Goal: Information Seeking & Learning: Learn about a topic

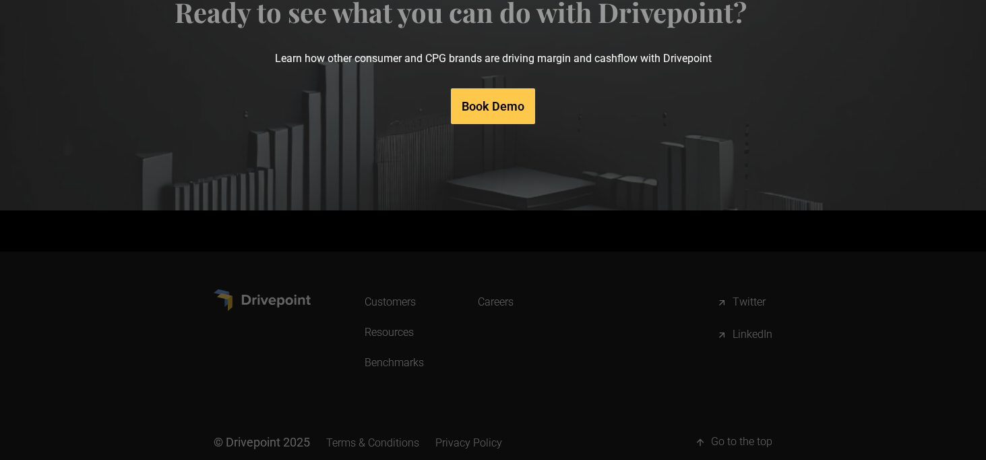
scroll to position [6976, 0]
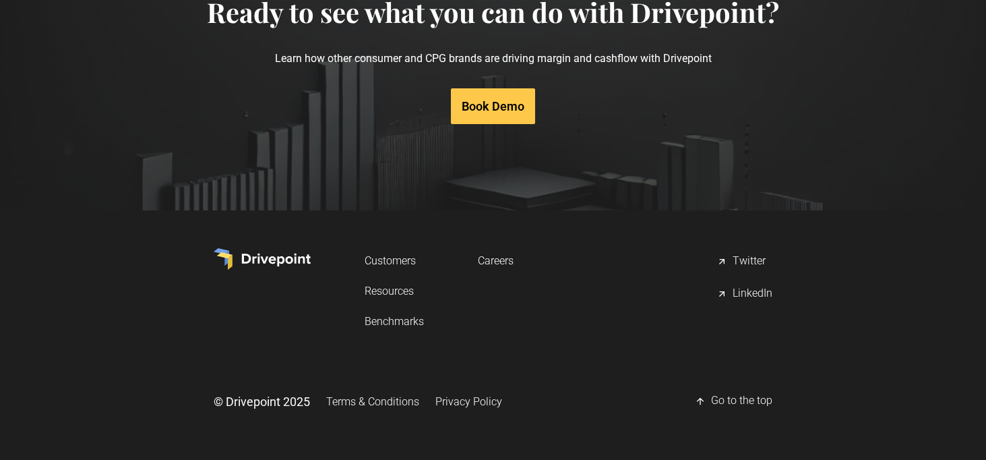
click at [490, 261] on link "Careers" at bounding box center [496, 260] width 36 height 25
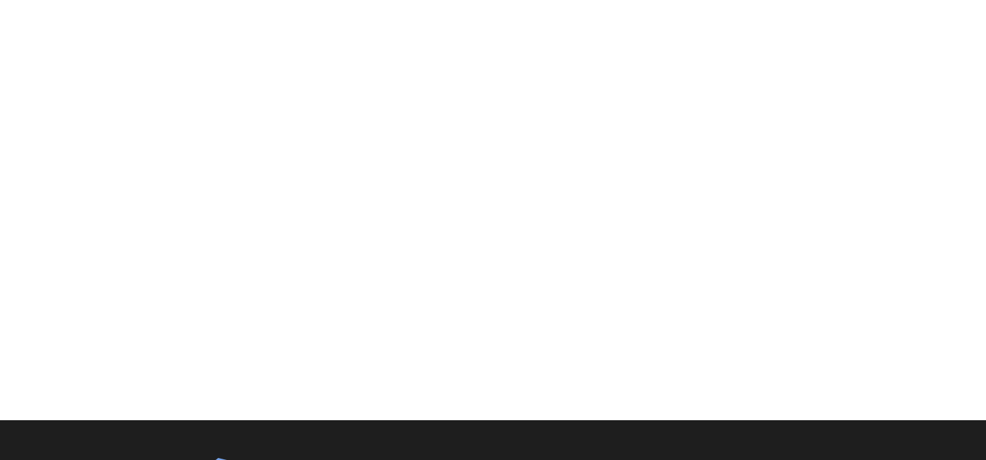
scroll to position [551, 0]
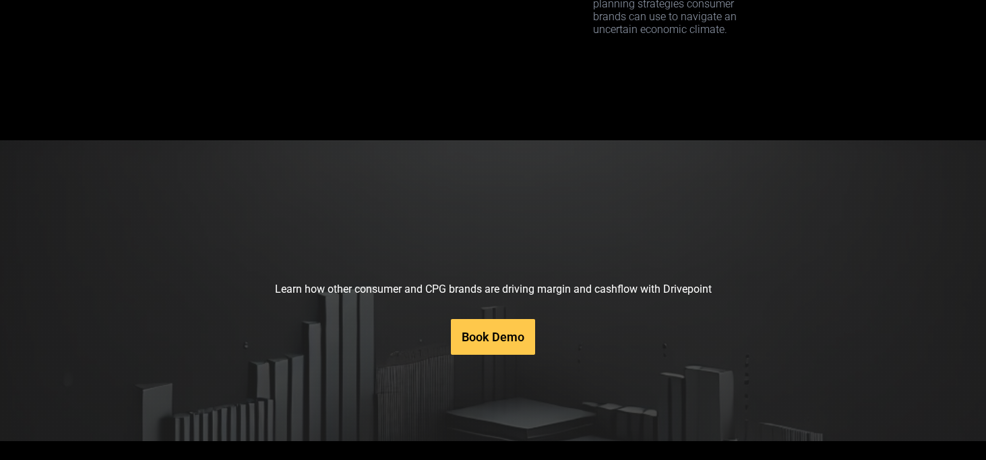
scroll to position [6976, 0]
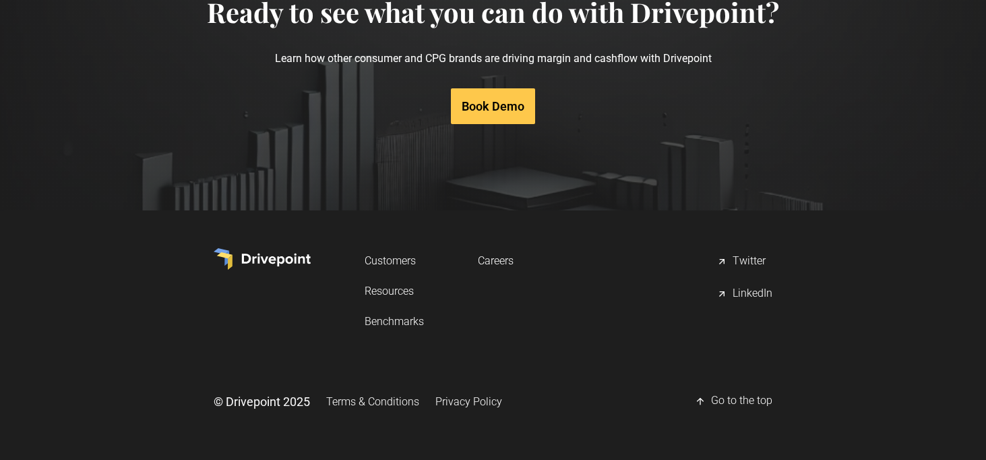
click at [486, 261] on link "Careers" at bounding box center [496, 260] width 36 height 25
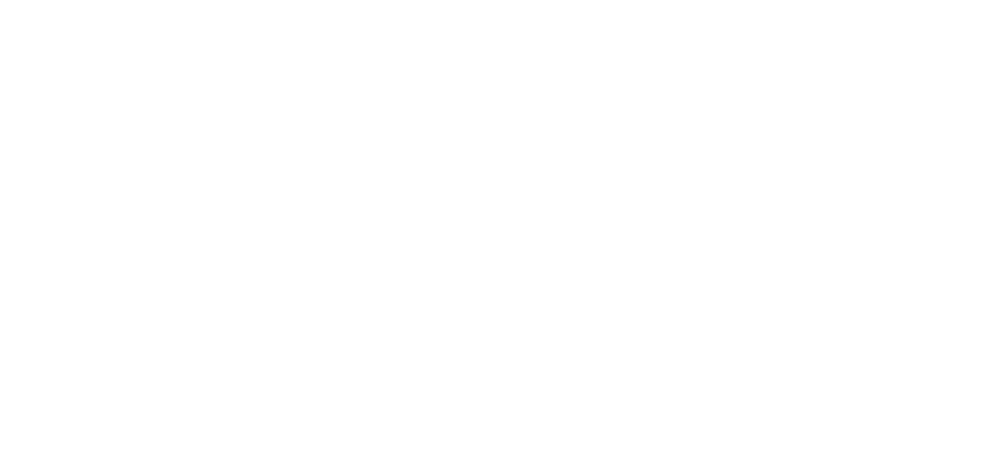
scroll to position [754, 0]
